Goal: Task Accomplishment & Management: Manage account settings

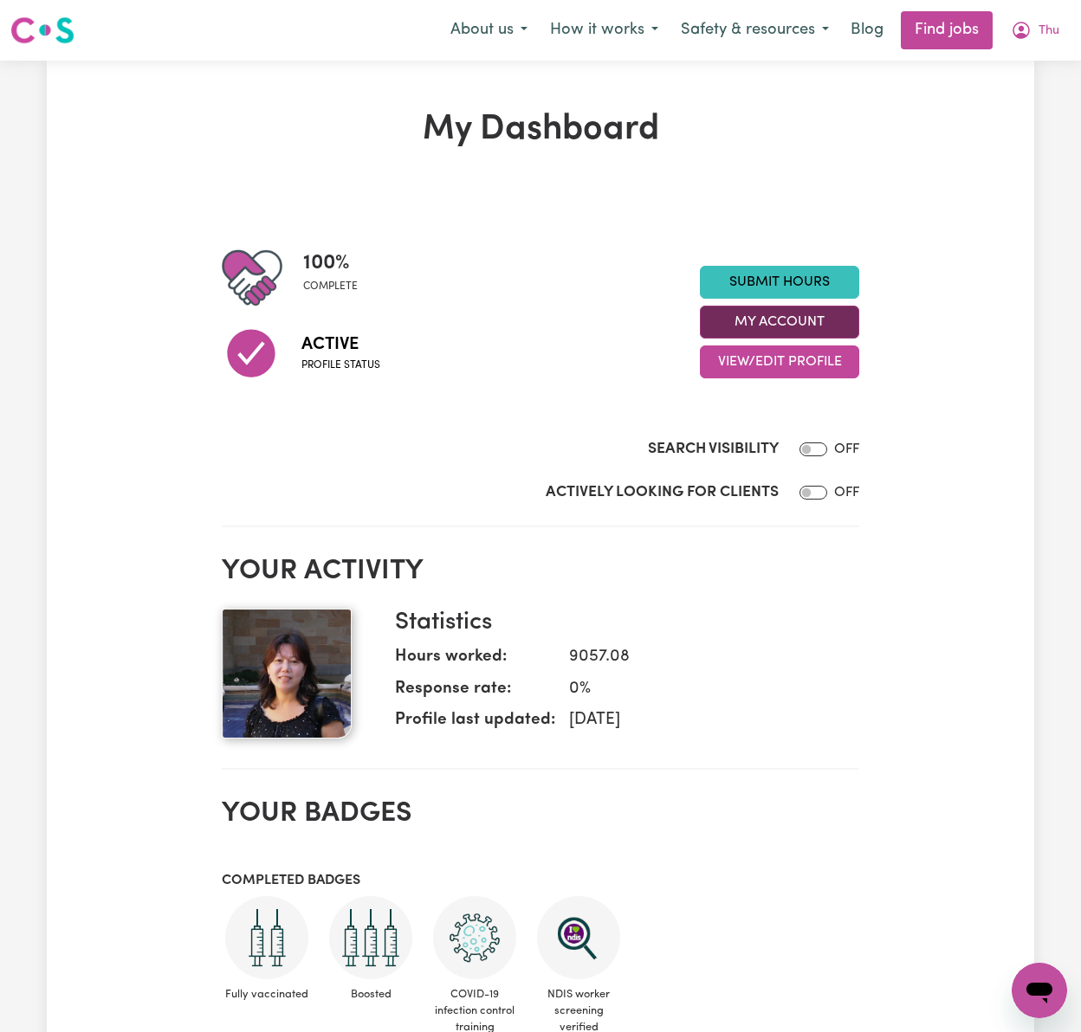
click at [842, 322] on button "My Account" at bounding box center [779, 322] width 159 height 33
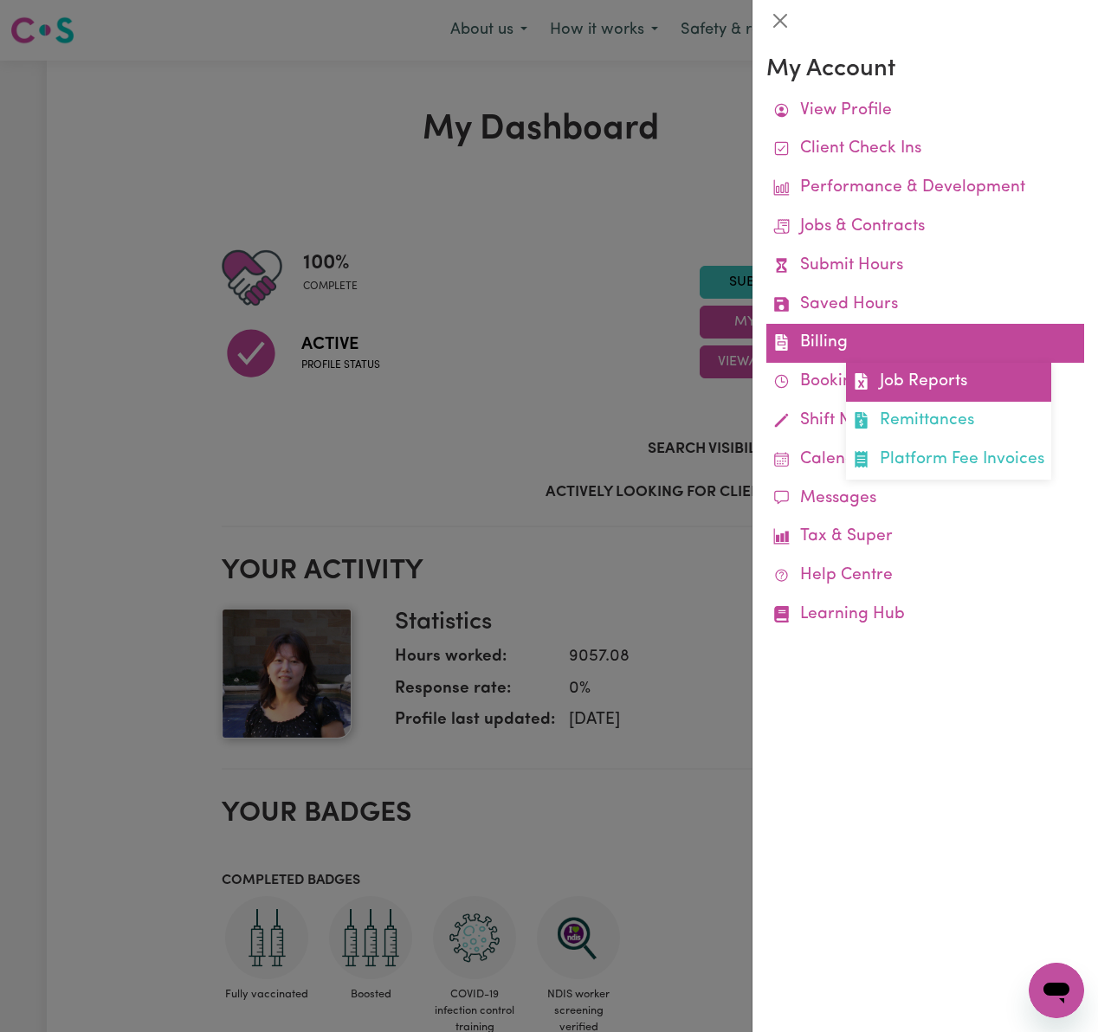
click at [973, 383] on link "Job Reports" at bounding box center [948, 382] width 205 height 39
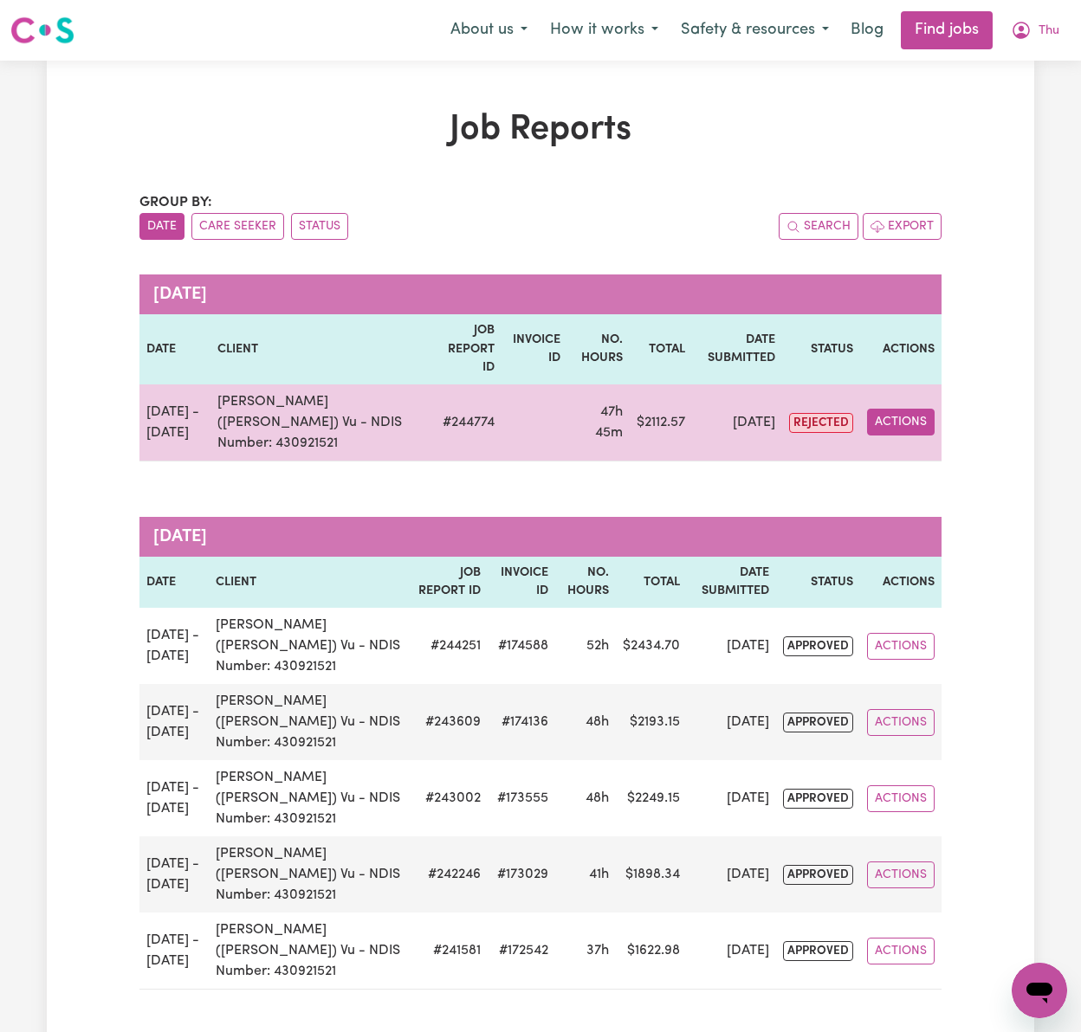
click at [905, 409] on button "Actions" at bounding box center [901, 422] width 68 height 27
click at [926, 446] on link "View Job Report" at bounding box center [942, 463] width 148 height 35
select select "pm"
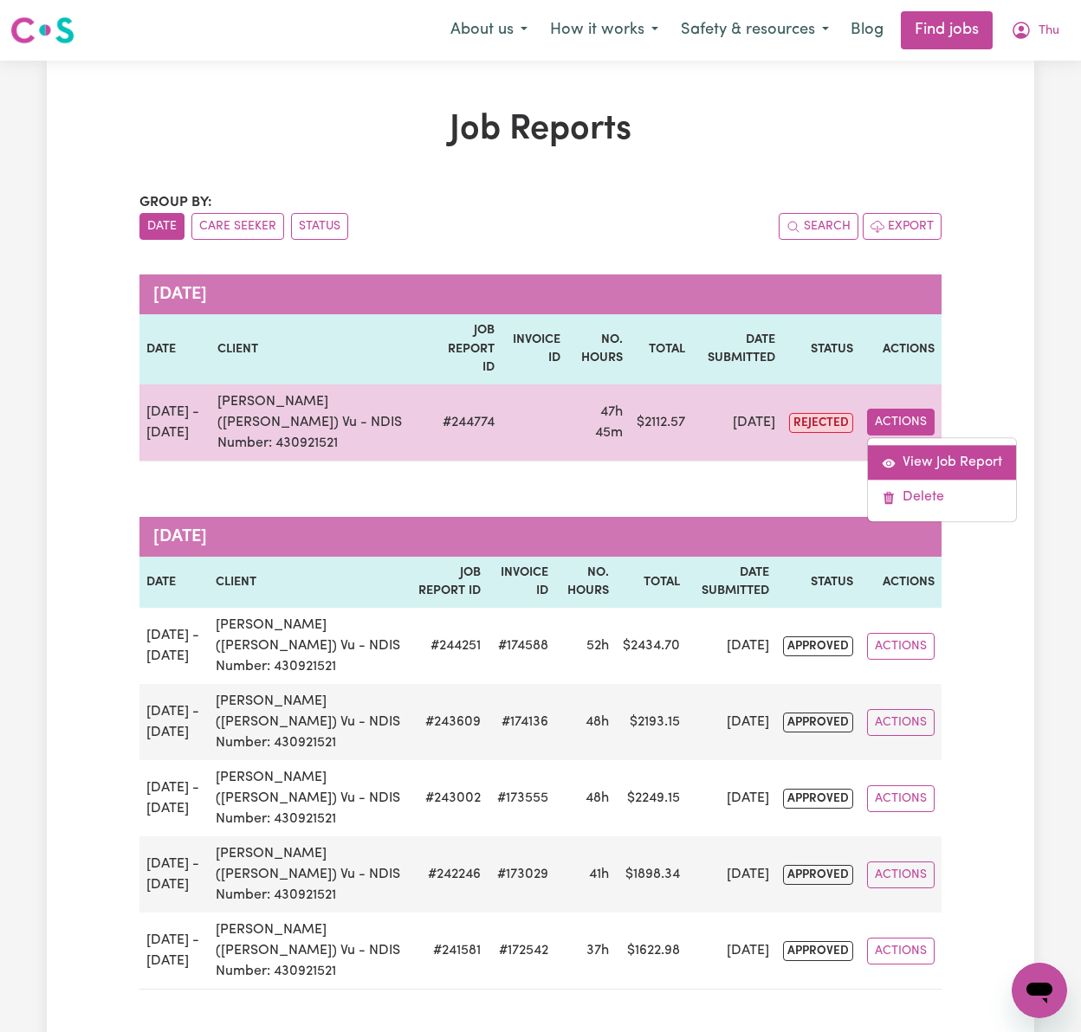
select select "pm"
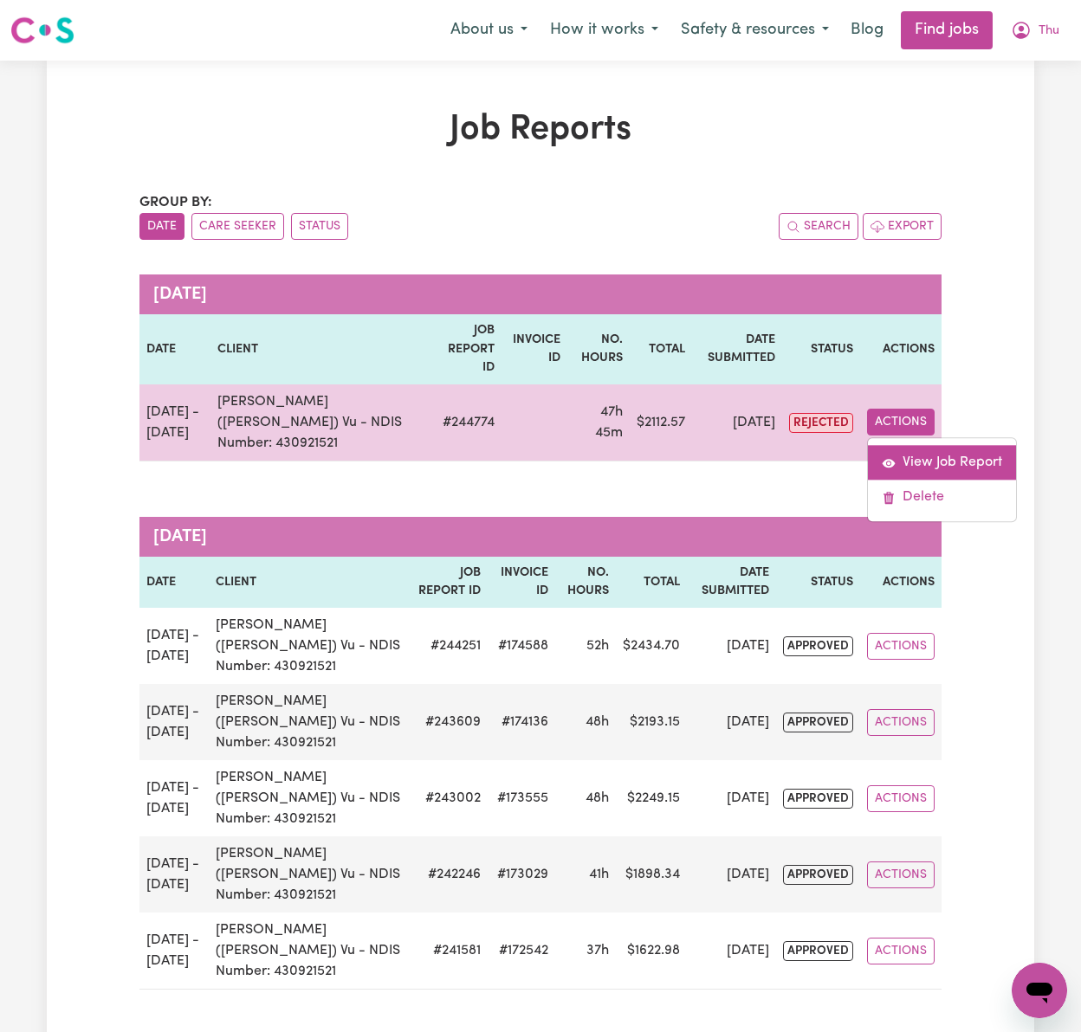
select select "pm"
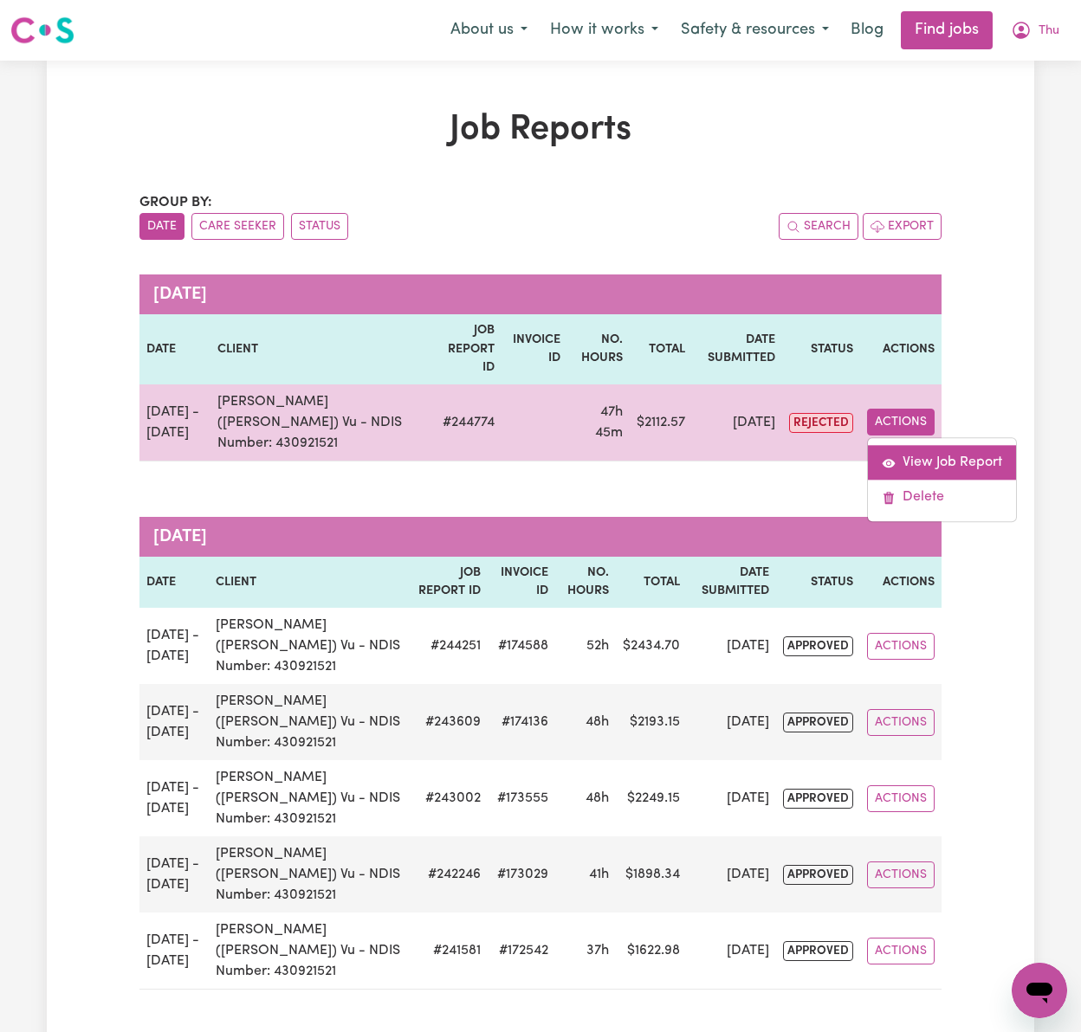
select select "pm"
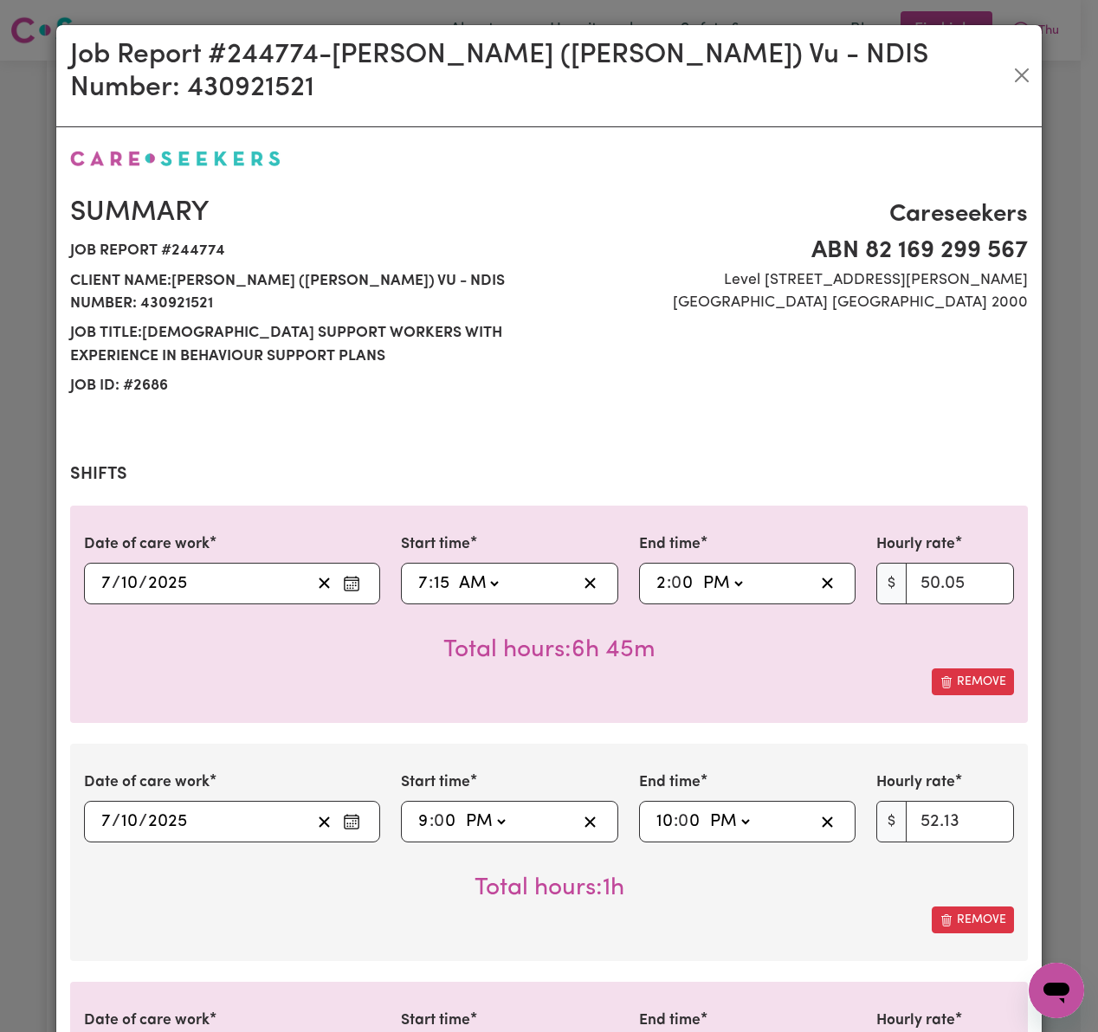
select select "50.05-Weekday"
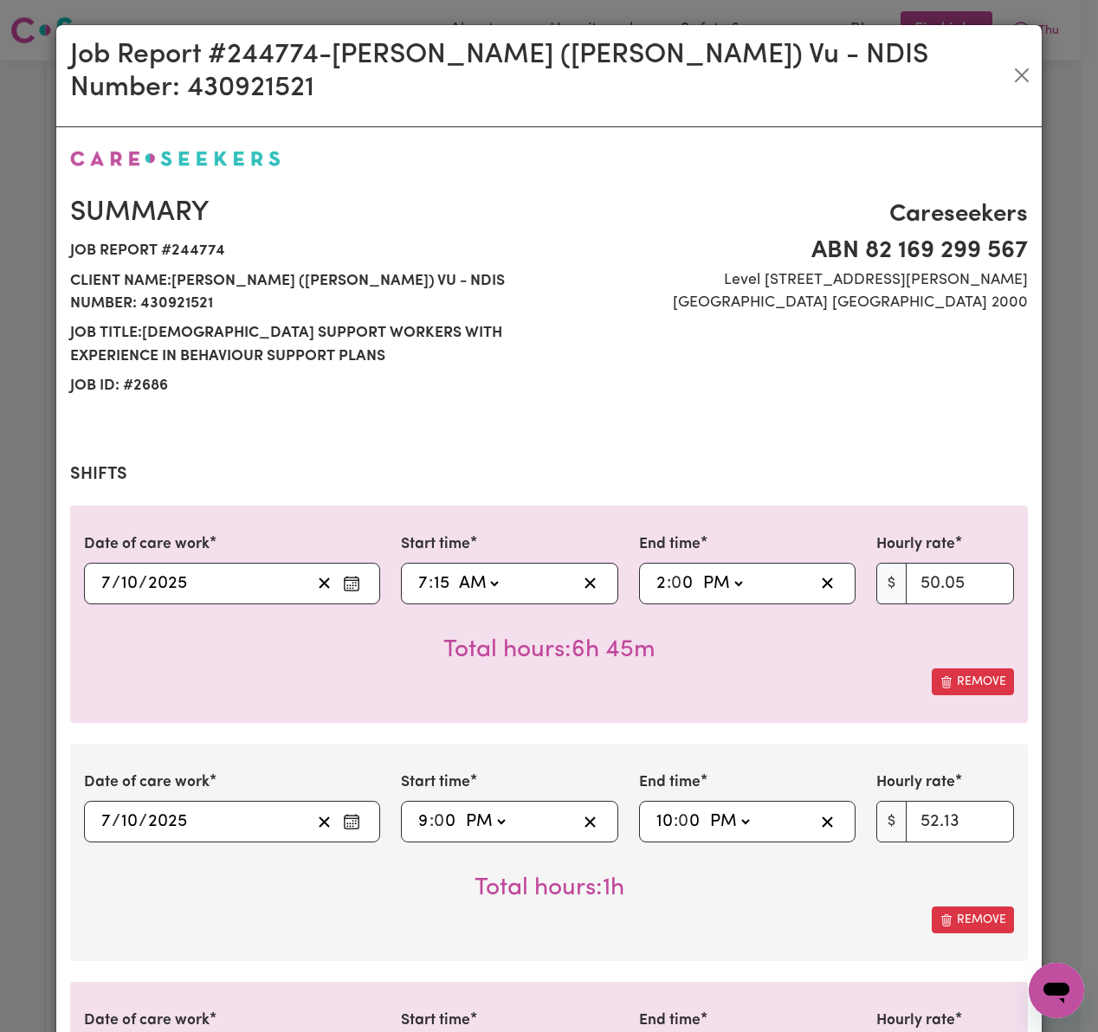
select select "50.05-Weekday"
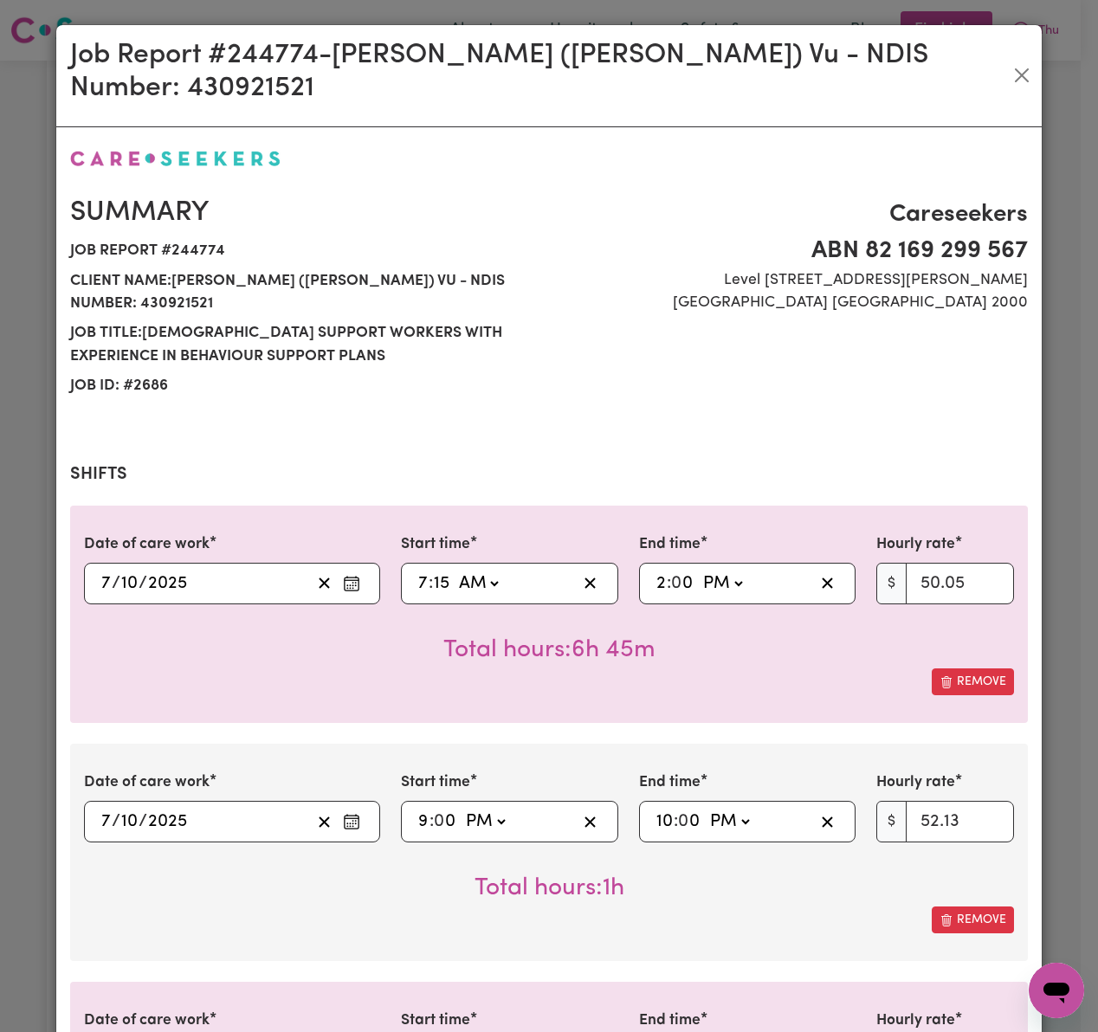
select select "50.05-Weekday"
click at [1011, 61] on button "Close" at bounding box center [1022, 75] width 26 height 28
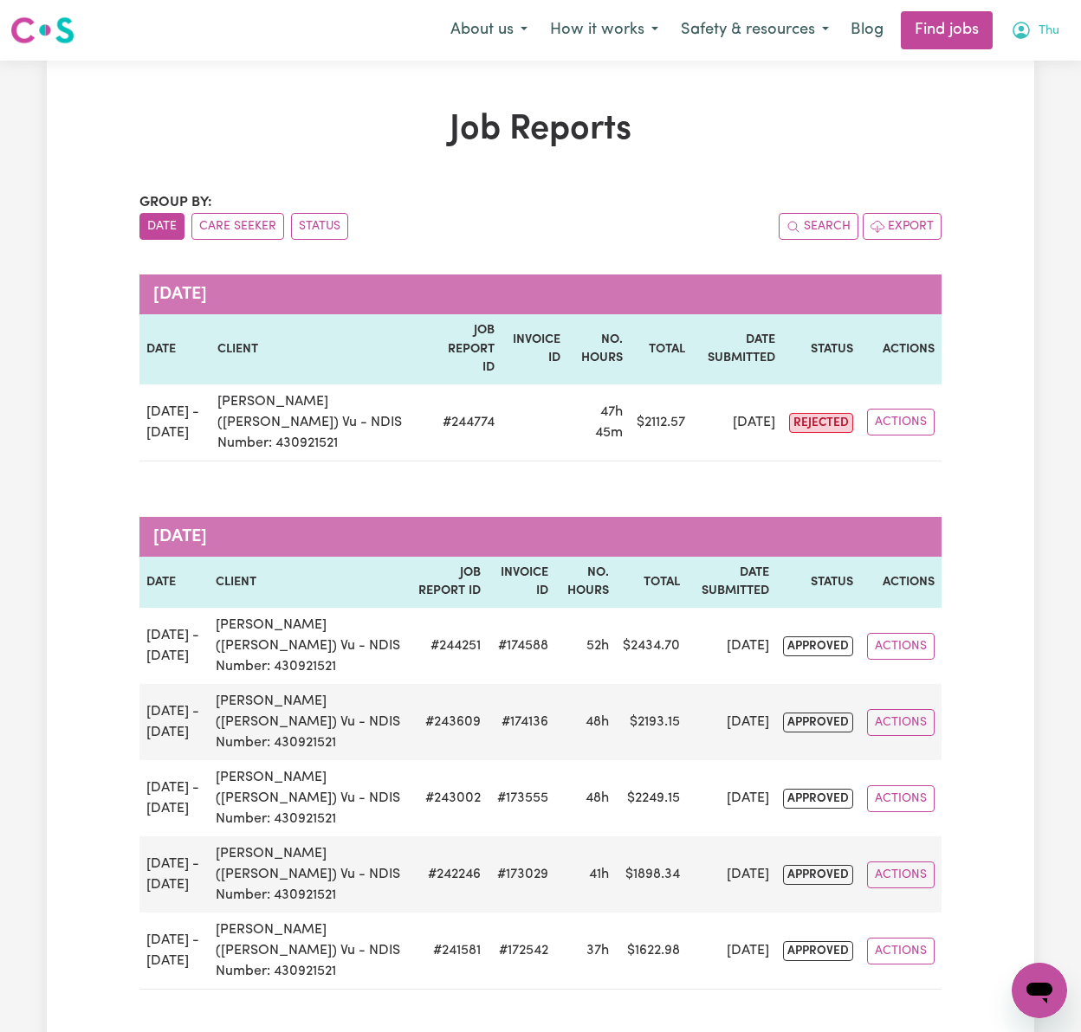
click at [1046, 25] on span "Thu" at bounding box center [1048, 31] width 21 height 19
click at [1043, 129] on link "Logout" at bounding box center [1001, 132] width 137 height 33
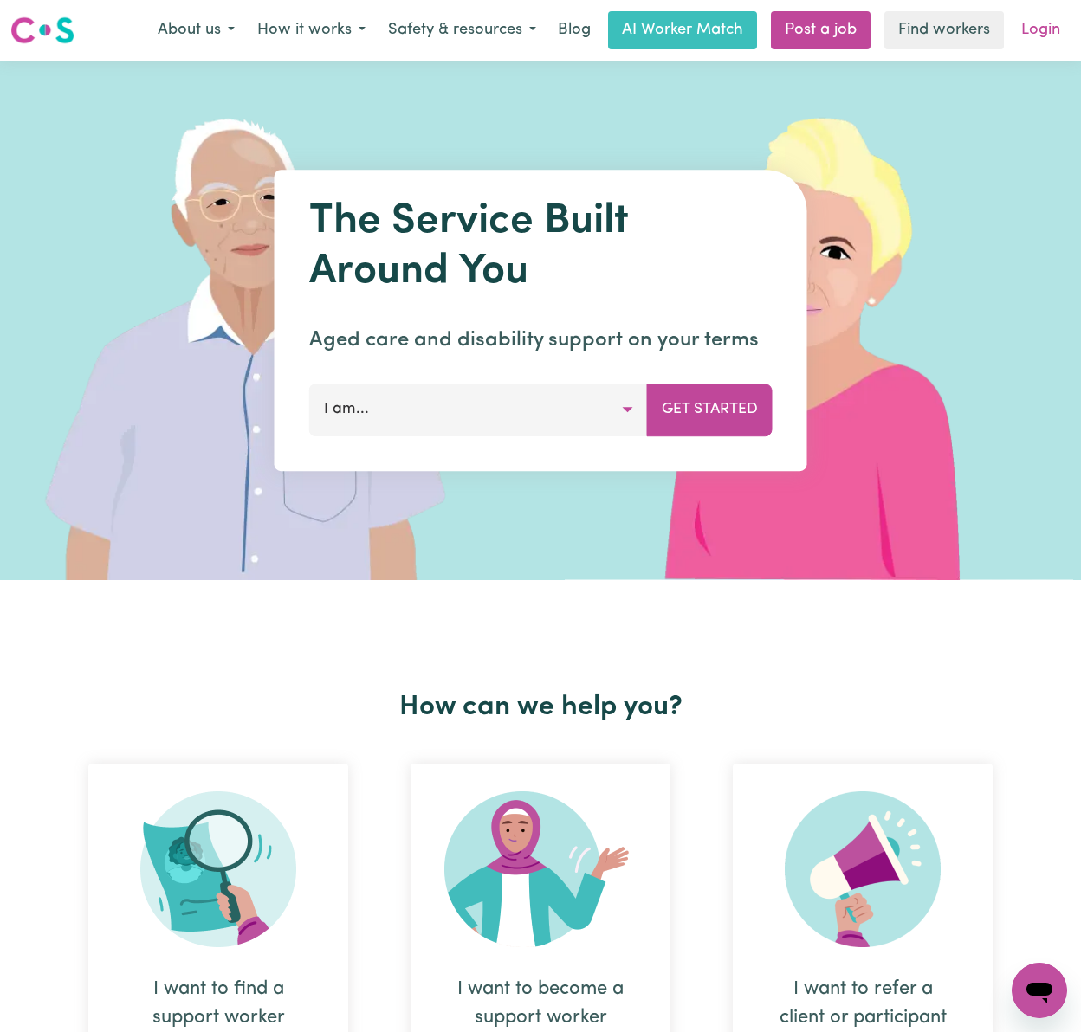
click at [1064, 24] on link "Login" at bounding box center [1041, 30] width 60 height 38
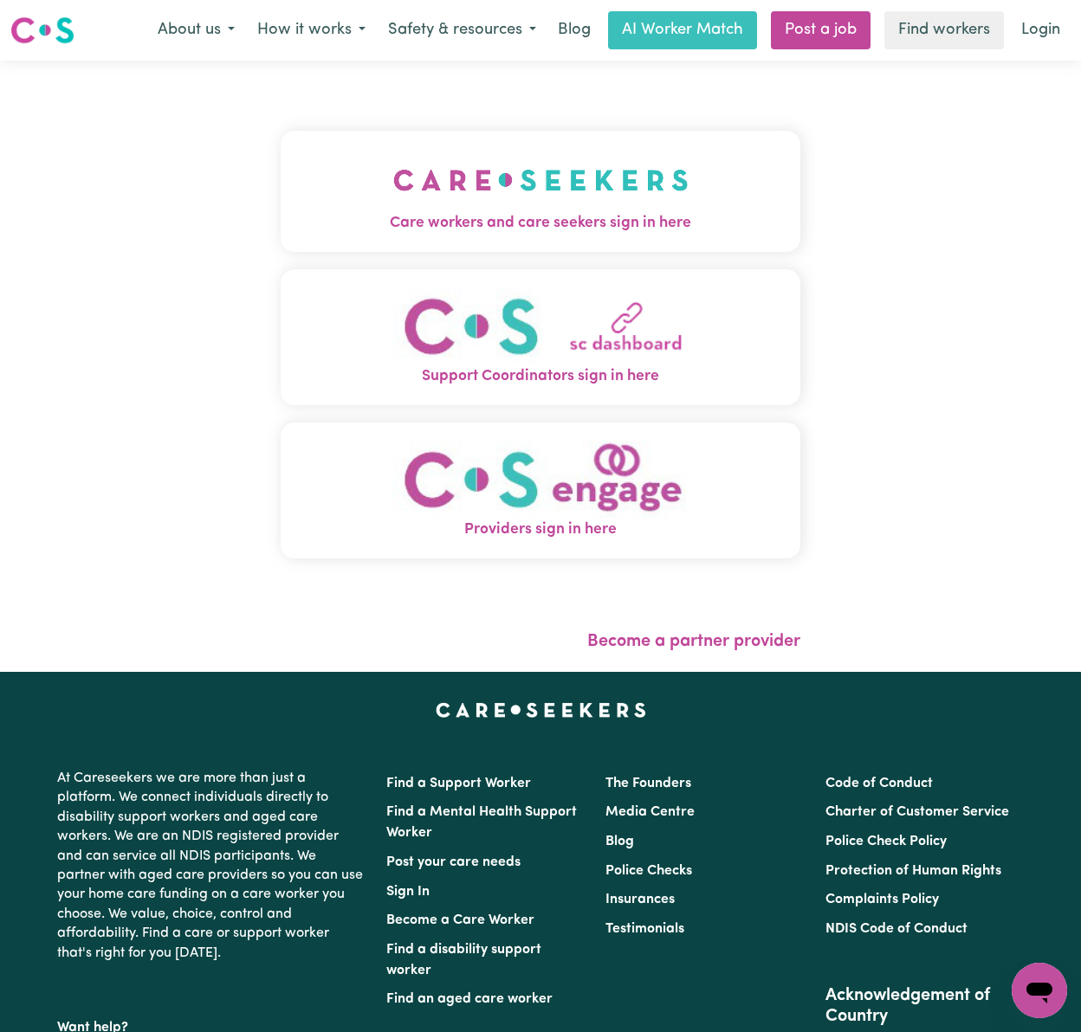
click at [552, 187] on img "Care workers and care seekers sign in here" at bounding box center [540, 180] width 295 height 64
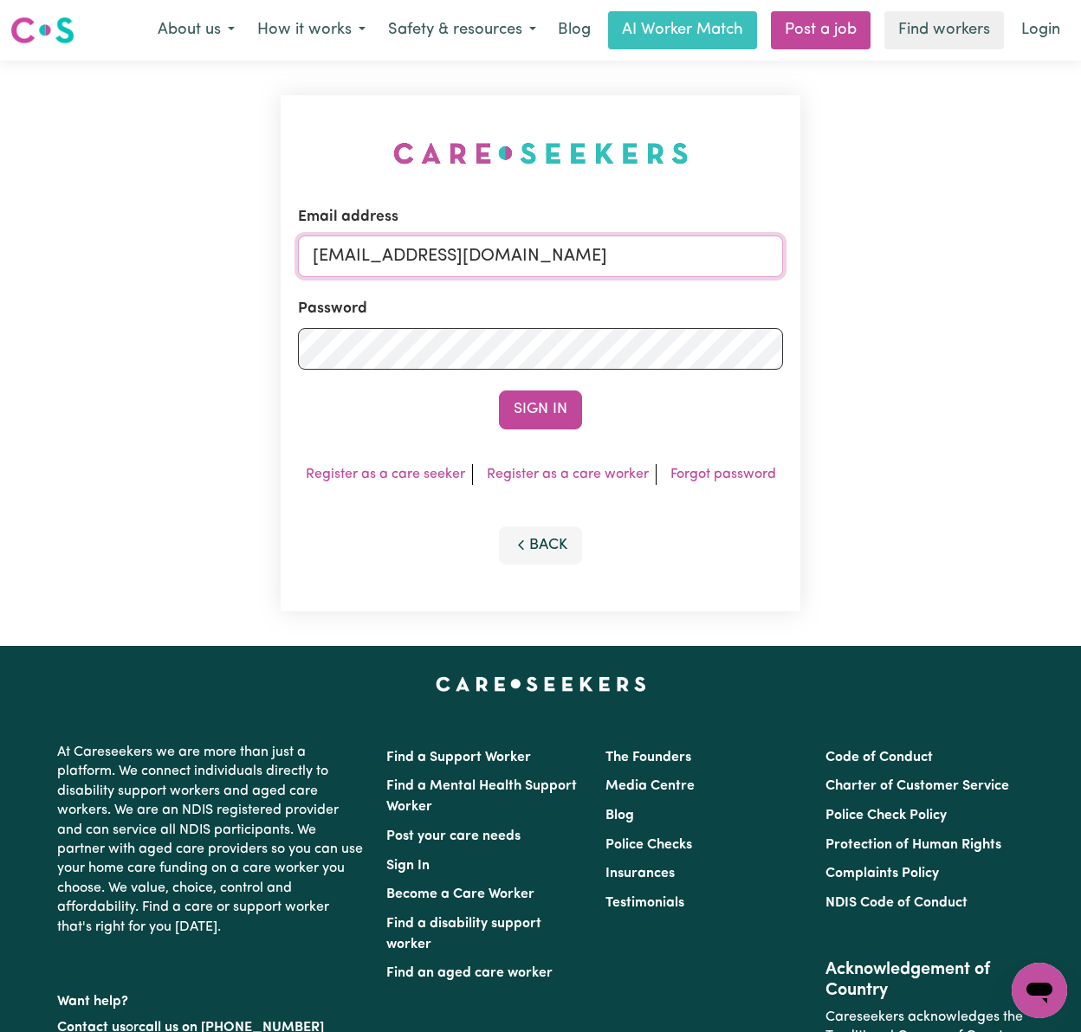
drag, startPoint x: 471, startPoint y: 256, endPoint x: 489, endPoint y: 272, distance: 24.0
click at [471, 256] on input "[EMAIL_ADDRESS][DOMAIN_NAME]" at bounding box center [540, 257] width 485 height 42
drag, startPoint x: 410, startPoint y: 254, endPoint x: 725, endPoint y: 268, distance: 315.5
click at [725, 268] on input "[EMAIL_ADDRESS][DOMAIN_NAME]" at bounding box center [540, 257] width 485 height 42
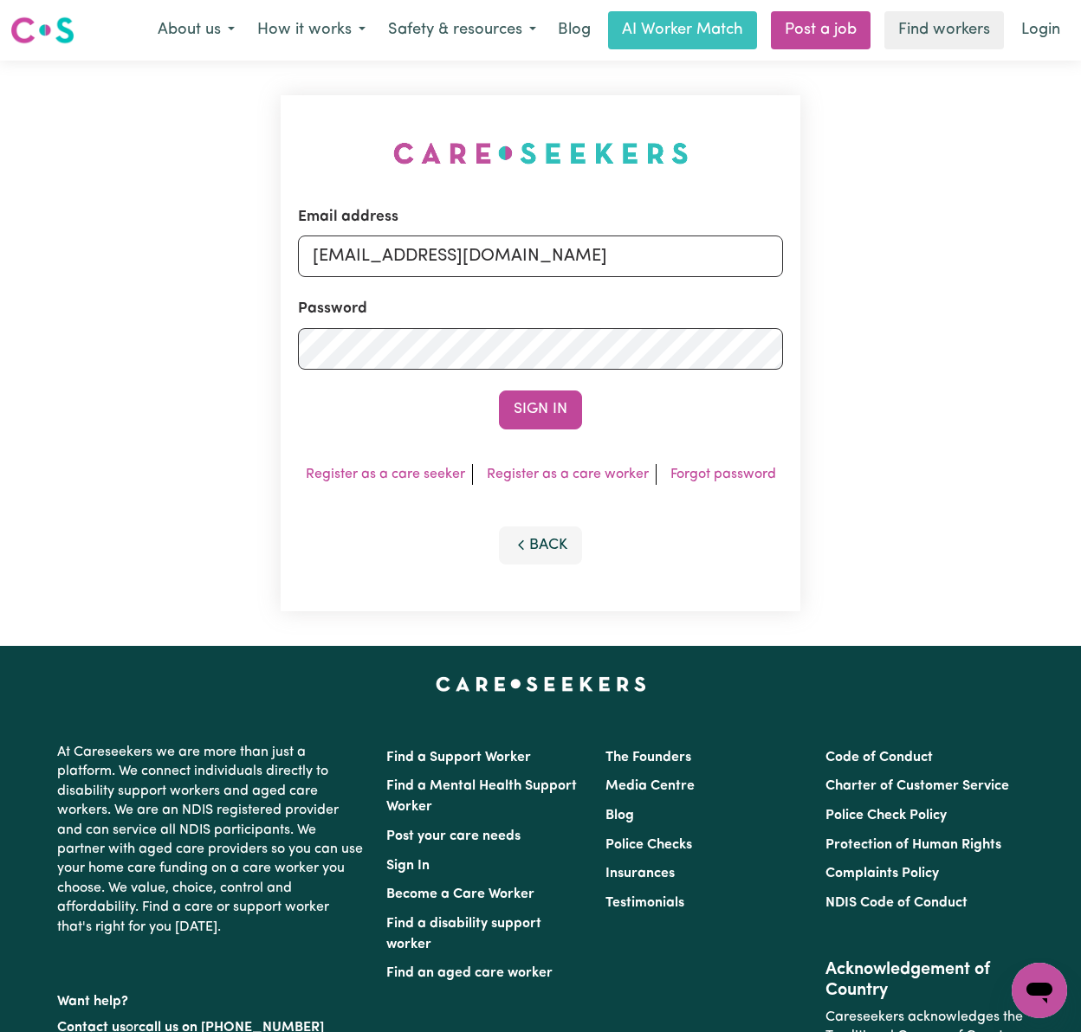
type input "[EMAIL_ADDRESS][DOMAIN_NAME]"
click at [499, 391] on button "Sign In" at bounding box center [540, 410] width 83 height 38
